Goal: Information Seeking & Learning: Learn about a topic

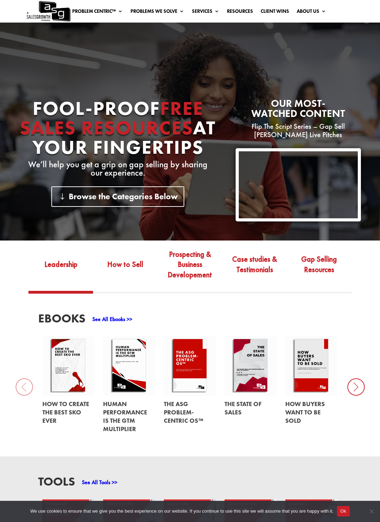
click at [183, 417] on link at bounding box center [190, 412] width 52 height 34
click at [305, 417] on link at bounding box center [311, 412] width 52 height 34
